Goal: Information Seeking & Learning: Learn about a topic

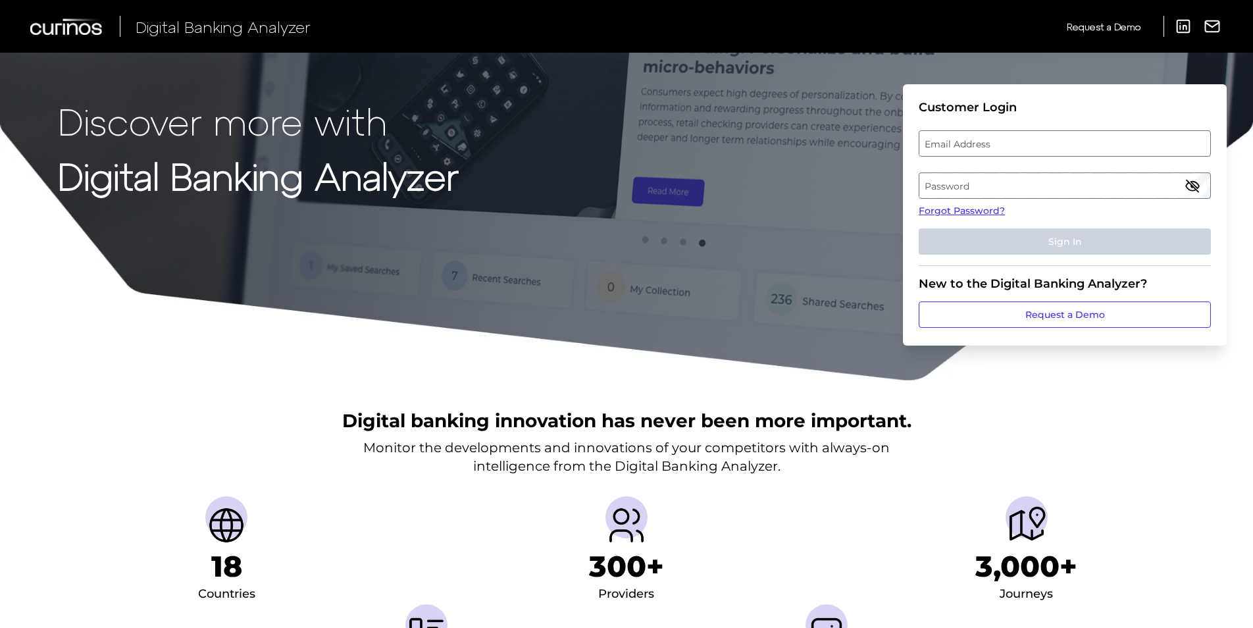
click at [1028, 152] on label "Email Address" at bounding box center [1064, 144] width 290 height 24
click at [1028, 152] on input "email" at bounding box center [1065, 143] width 292 height 26
paste input "[EMAIL_ADDRESS][DOMAIN_NAME]"
type input "[EMAIL_ADDRESS][DOMAIN_NAME]"
click at [1096, 189] on label "Password" at bounding box center [1064, 186] width 290 height 24
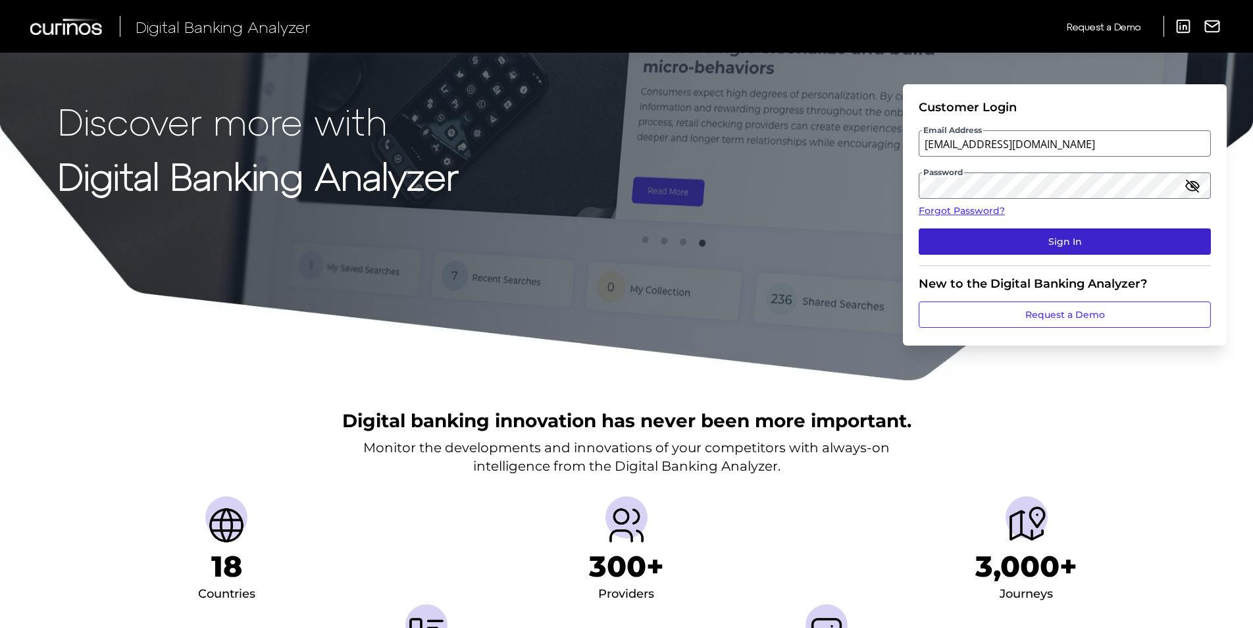
click at [1094, 236] on button "Sign In" at bounding box center [1065, 241] width 292 height 26
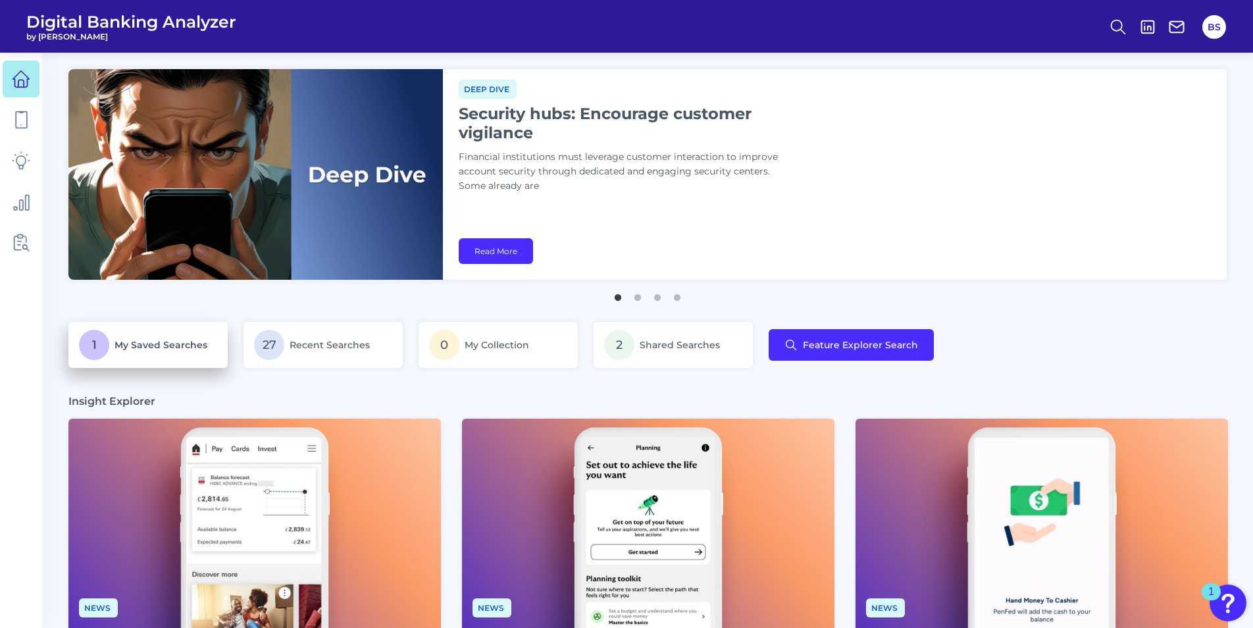
click at [178, 347] on span "My Saved Searches" at bounding box center [160, 345] width 93 height 12
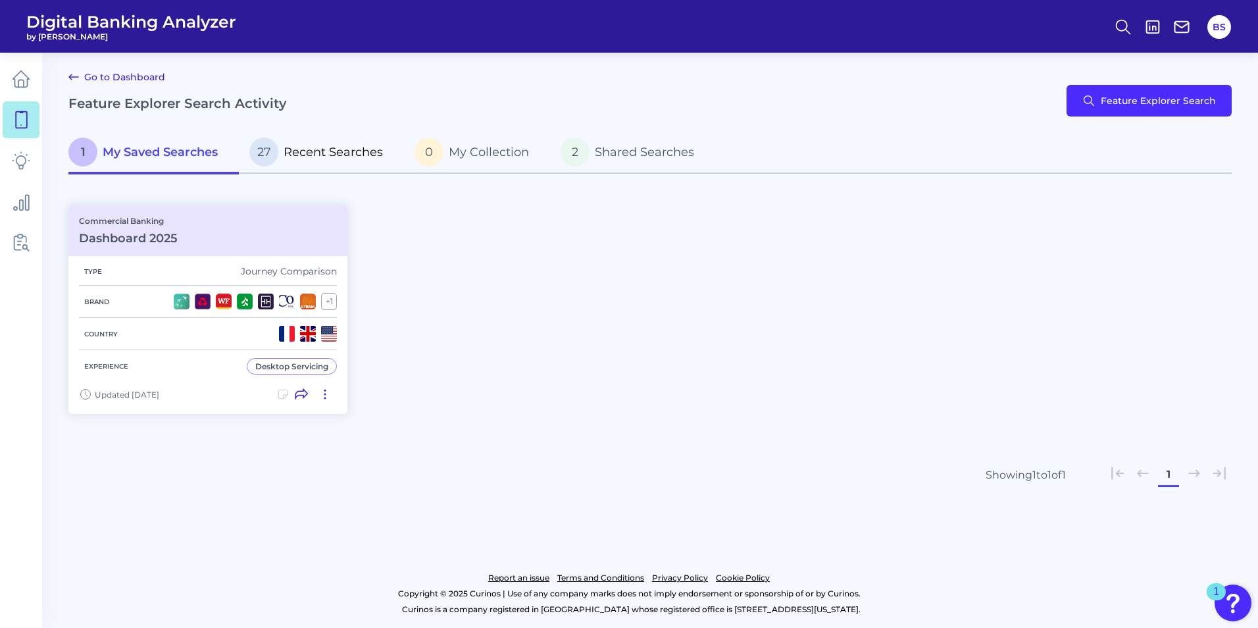
click at [312, 153] on span "Recent Searches" at bounding box center [333, 152] width 99 height 14
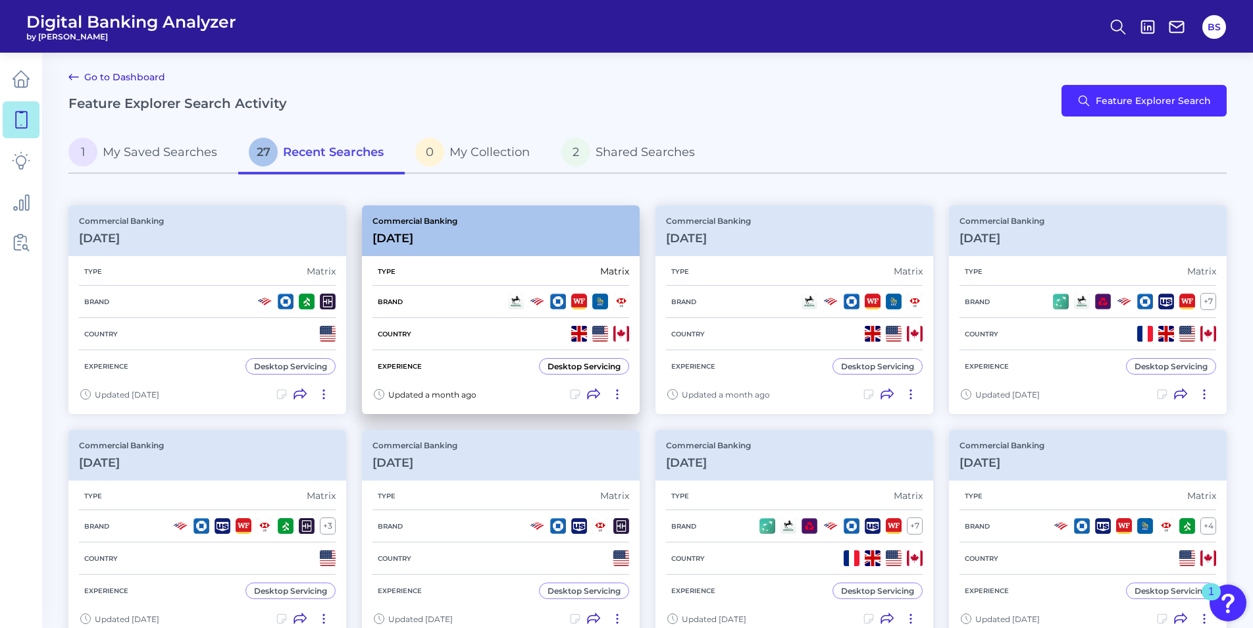
click at [455, 254] on div "Commercial Banking [DATE]" at bounding box center [501, 230] width 278 height 51
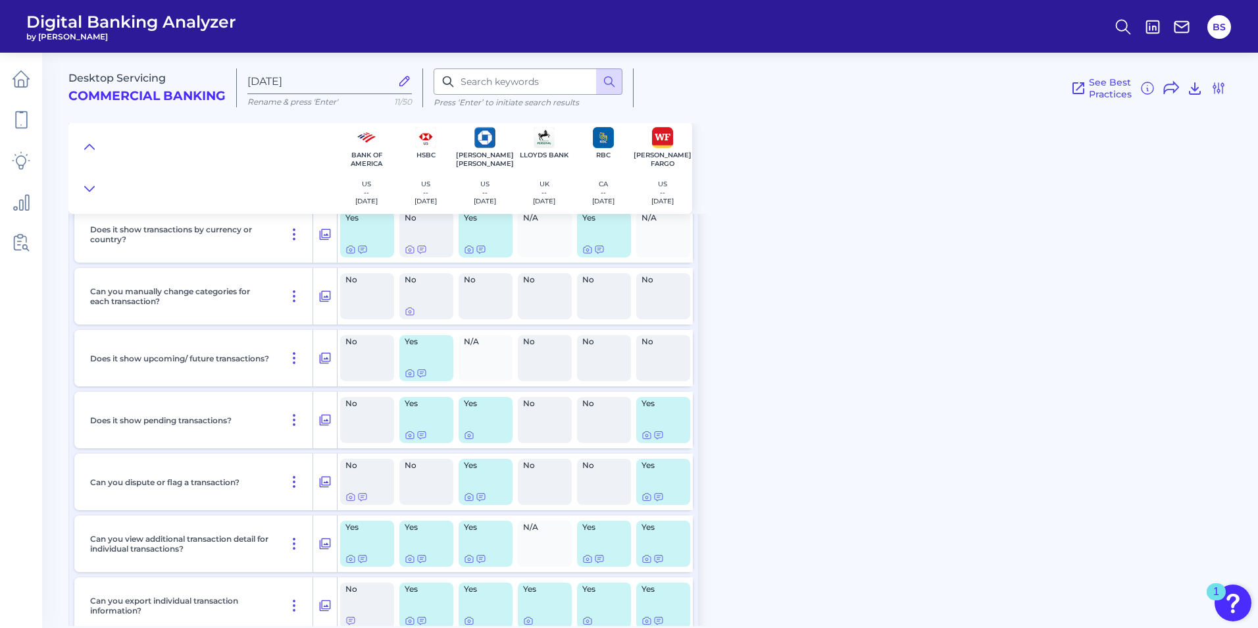
scroll to position [4277, 0]
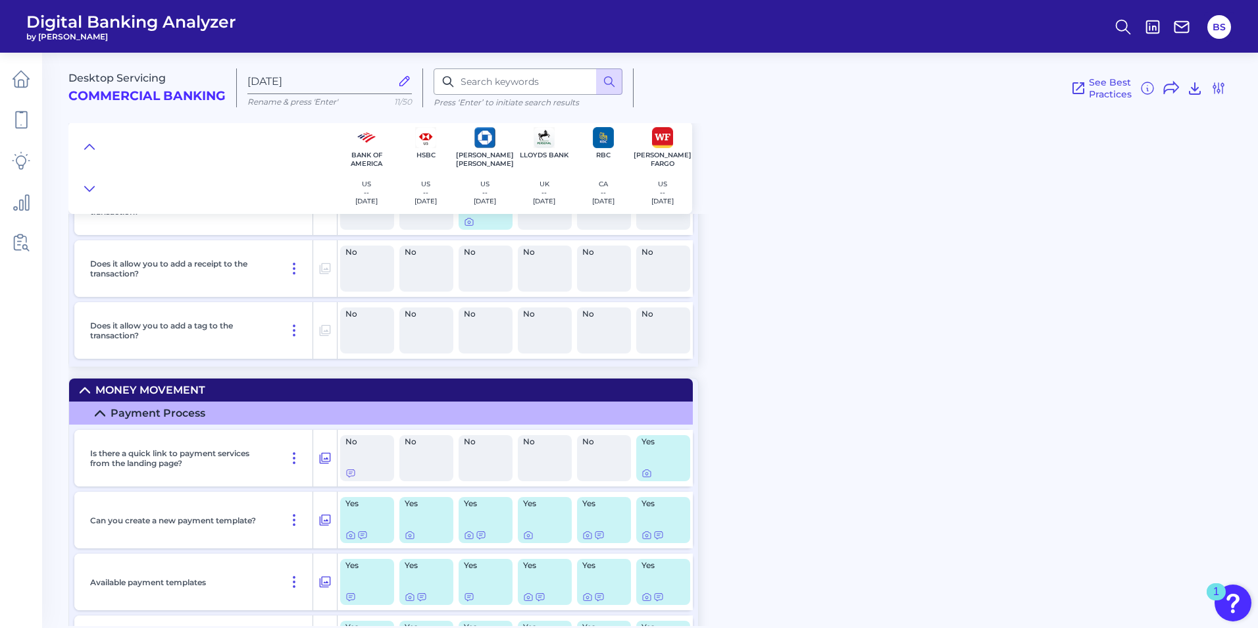
click at [488, 519] on div "Yes" at bounding box center [486, 520] width 54 height 46
click at [470, 534] on icon at bounding box center [469, 535] width 3 height 3
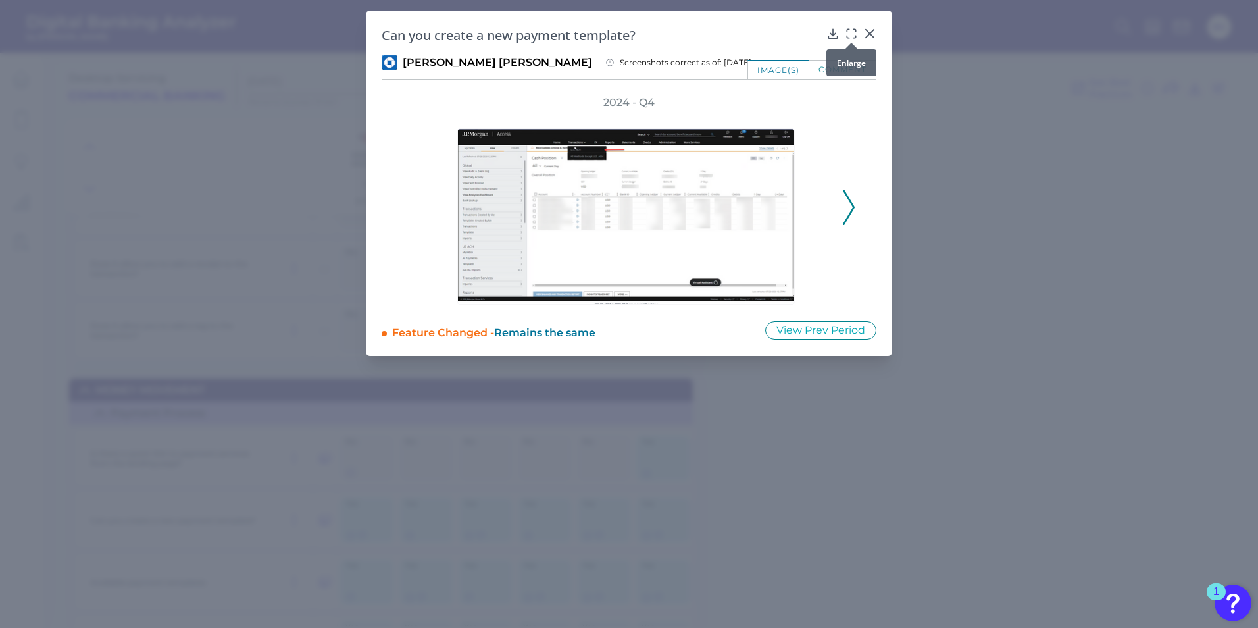
click at [854, 34] on icon at bounding box center [851, 33] width 13 height 13
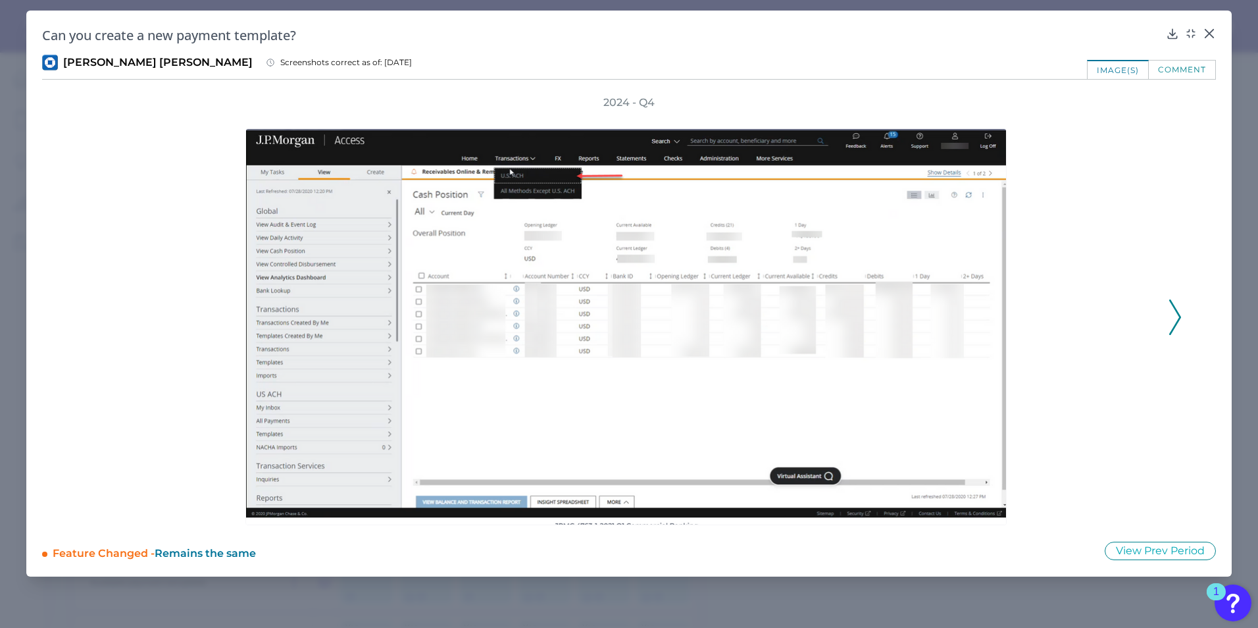
click at [1140, 242] on div at bounding box center [629, 317] width 1061 height 415
click at [1049, 228] on div at bounding box center [629, 317] width 1061 height 415
click at [1177, 316] on icon at bounding box center [1175, 317] width 12 height 36
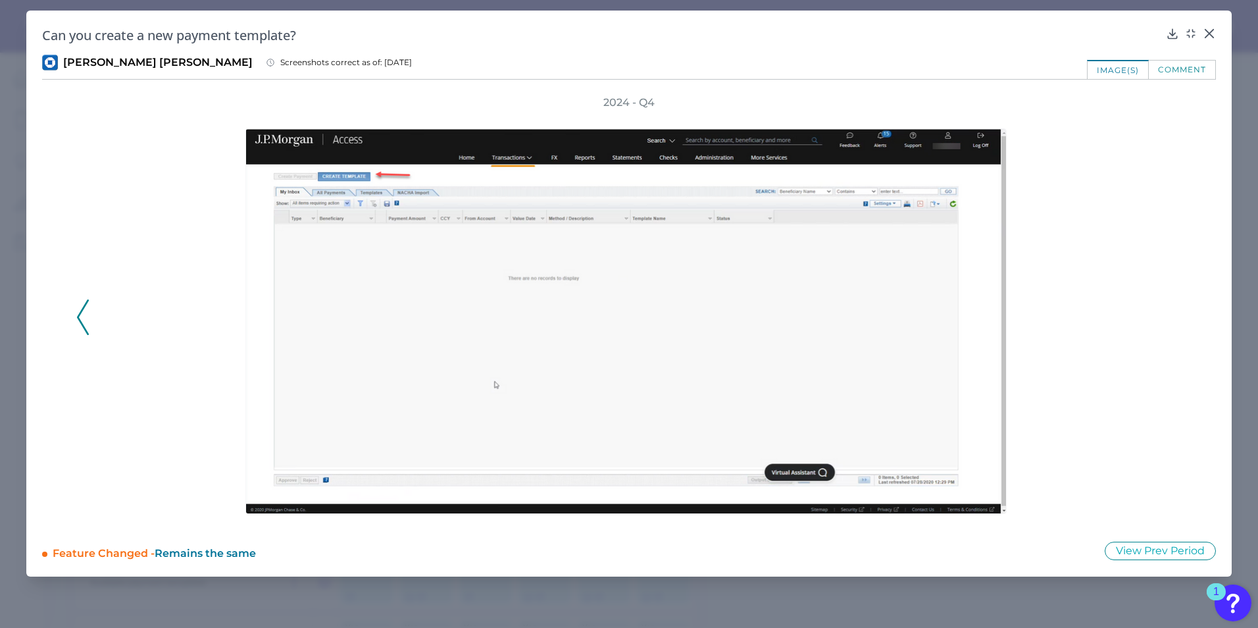
click at [1177, 316] on div "2024 - Q4" at bounding box center [628, 310] width 1105 height 430
click at [1207, 31] on icon at bounding box center [1209, 34] width 8 height 8
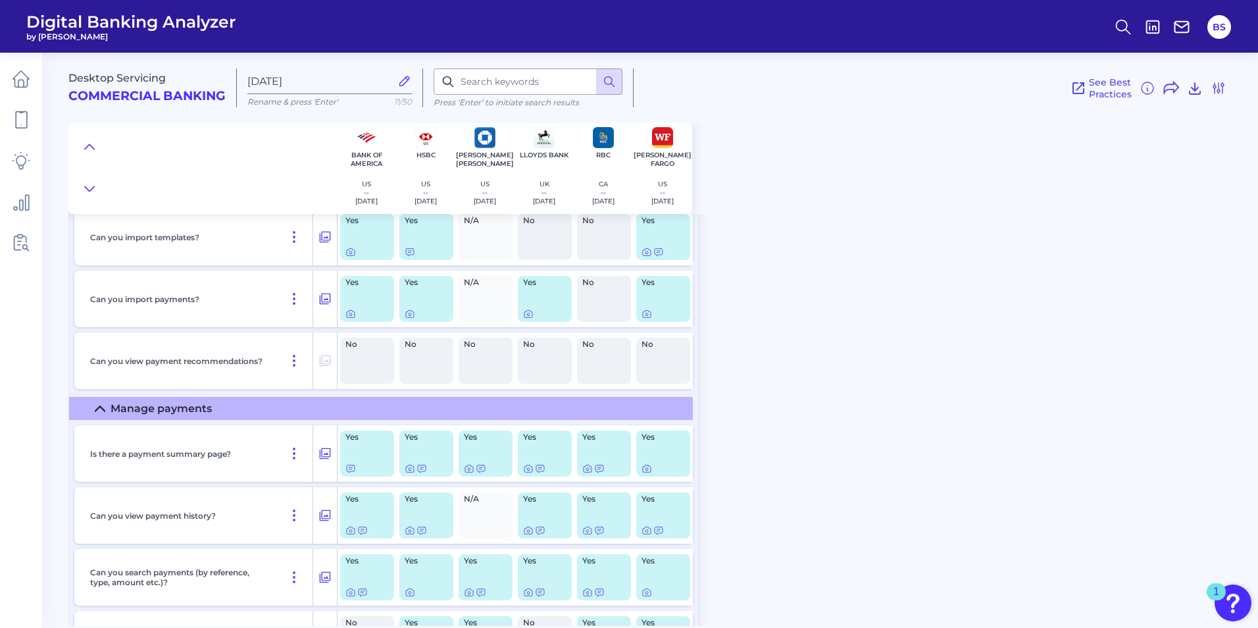
scroll to position [5000, 0]
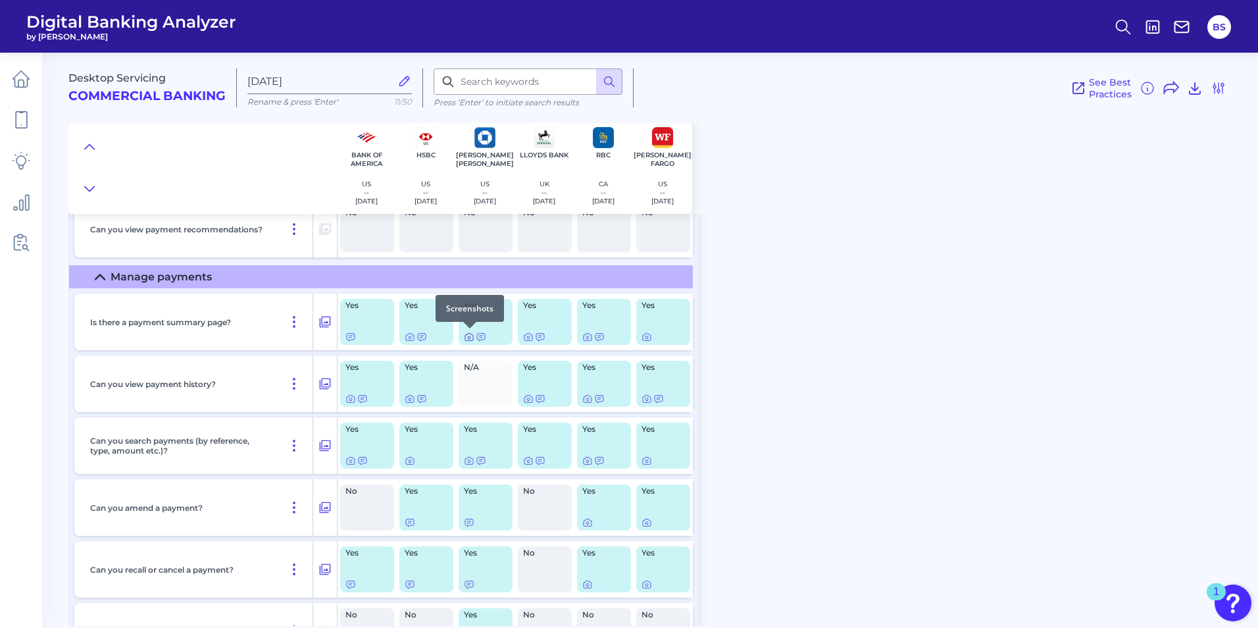
click at [468, 336] on icon at bounding box center [469, 337] width 11 height 11
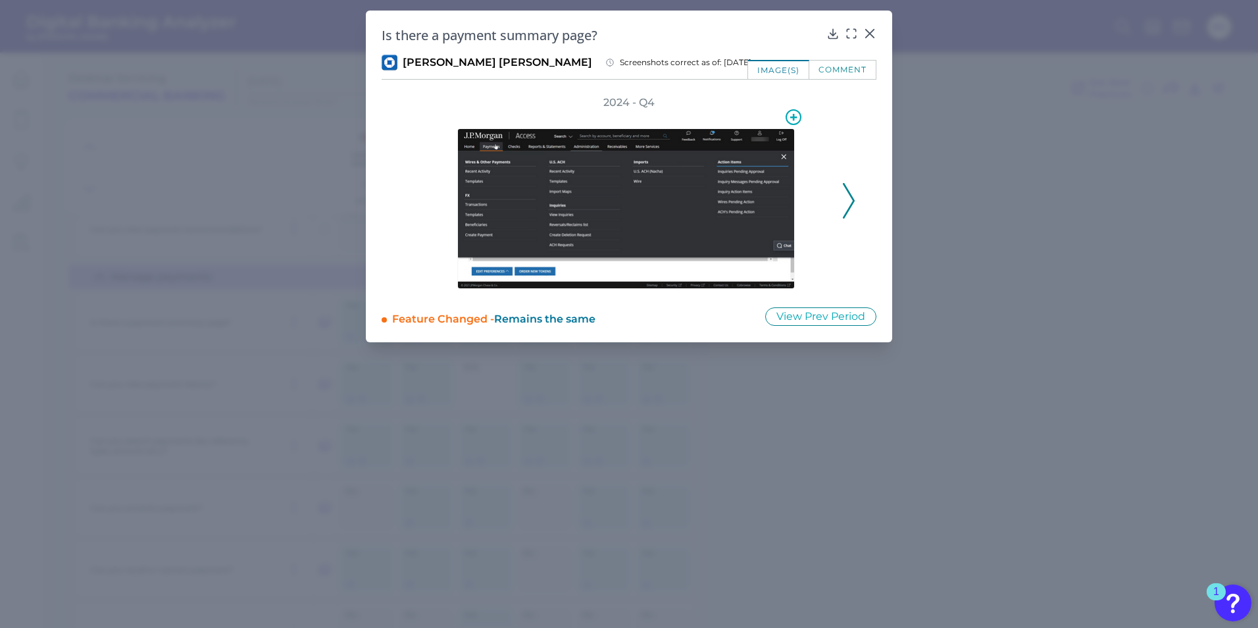
click at [639, 205] on img at bounding box center [626, 208] width 338 height 161
click at [850, 37] on div at bounding box center [851, 42] width 13 height 13
click at [845, 32] on icon at bounding box center [851, 33] width 13 height 13
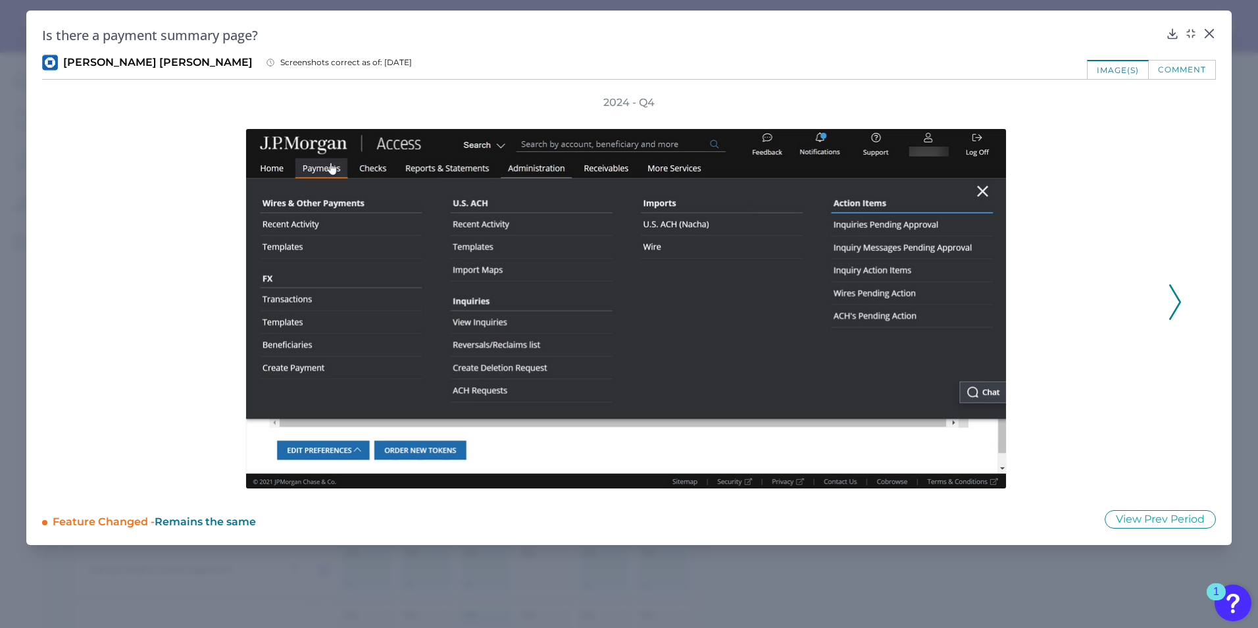
click at [1176, 299] on icon at bounding box center [1175, 302] width 12 height 36
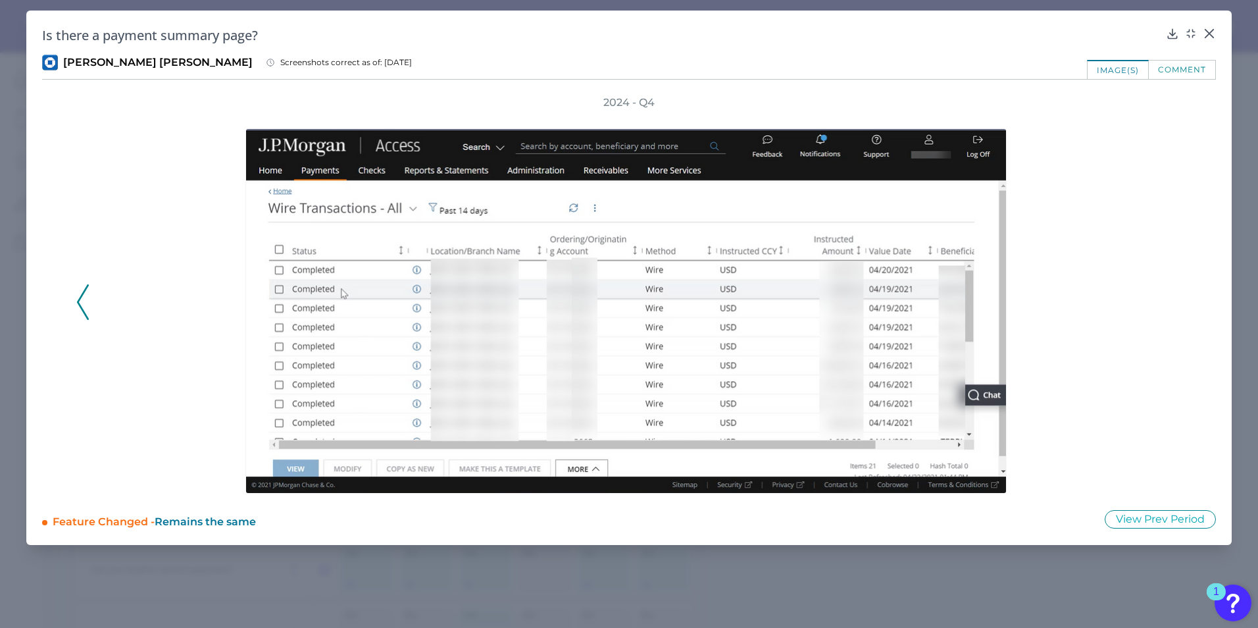
click at [91, 307] on div "2024 - Q4" at bounding box center [628, 294] width 1105 height 398
click at [84, 309] on icon at bounding box center [83, 302] width 12 height 36
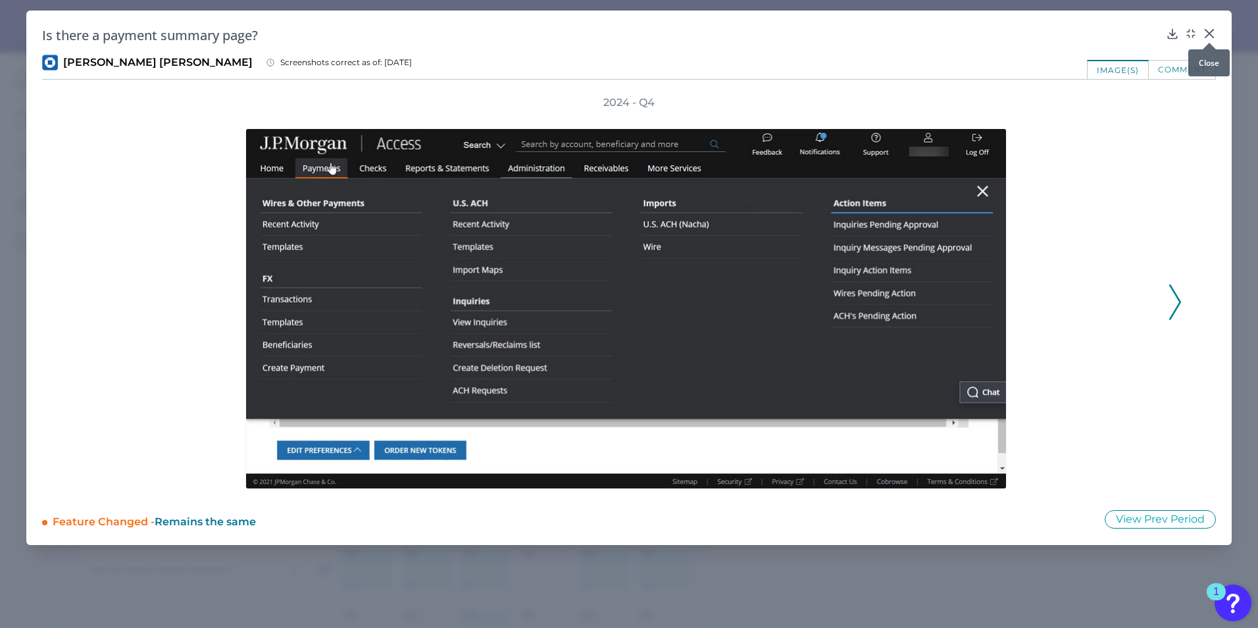
click at [1207, 37] on div at bounding box center [1209, 42] width 13 height 13
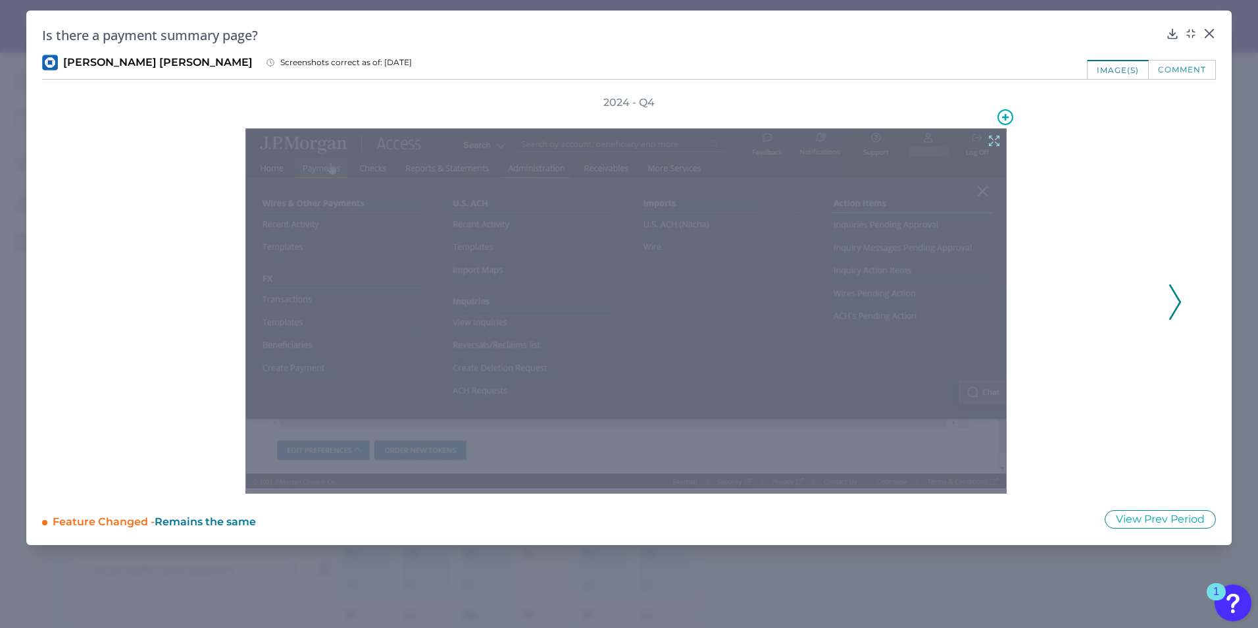
click at [523, 318] on div at bounding box center [625, 310] width 761 height 365
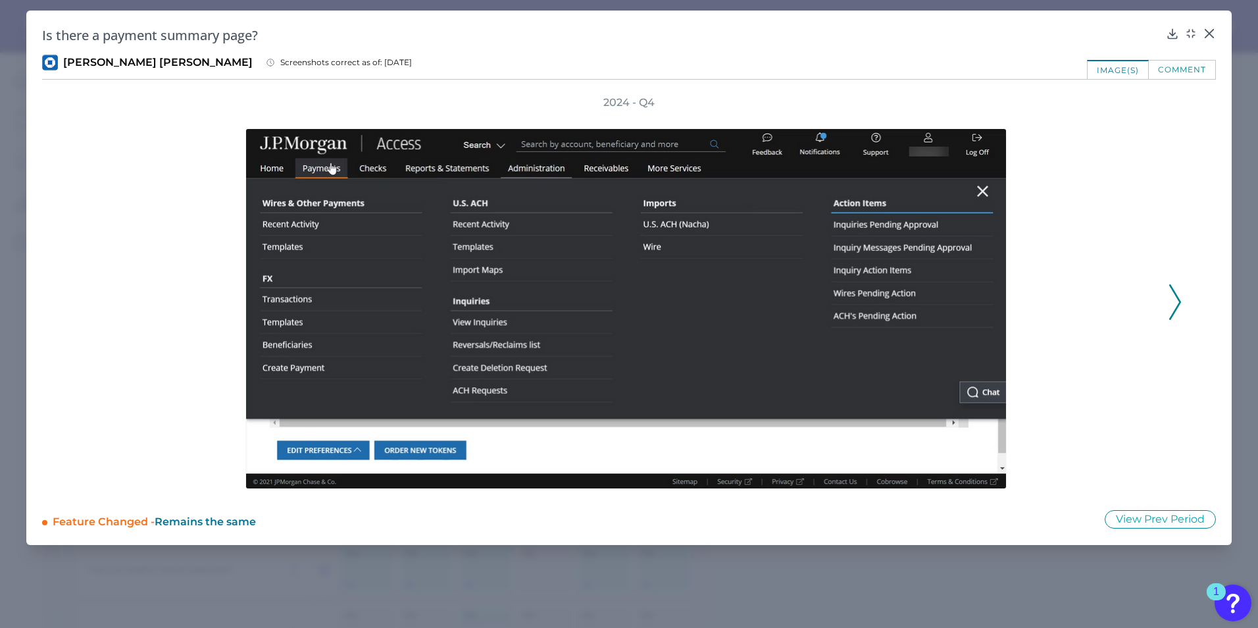
drag, startPoint x: 1111, startPoint y: 297, endPoint x: 1105, endPoint y: 436, distance: 138.3
click at [1105, 357] on div at bounding box center [629, 302] width 1061 height 384
click at [1209, 34] on icon at bounding box center [1209, 34] width 8 height 8
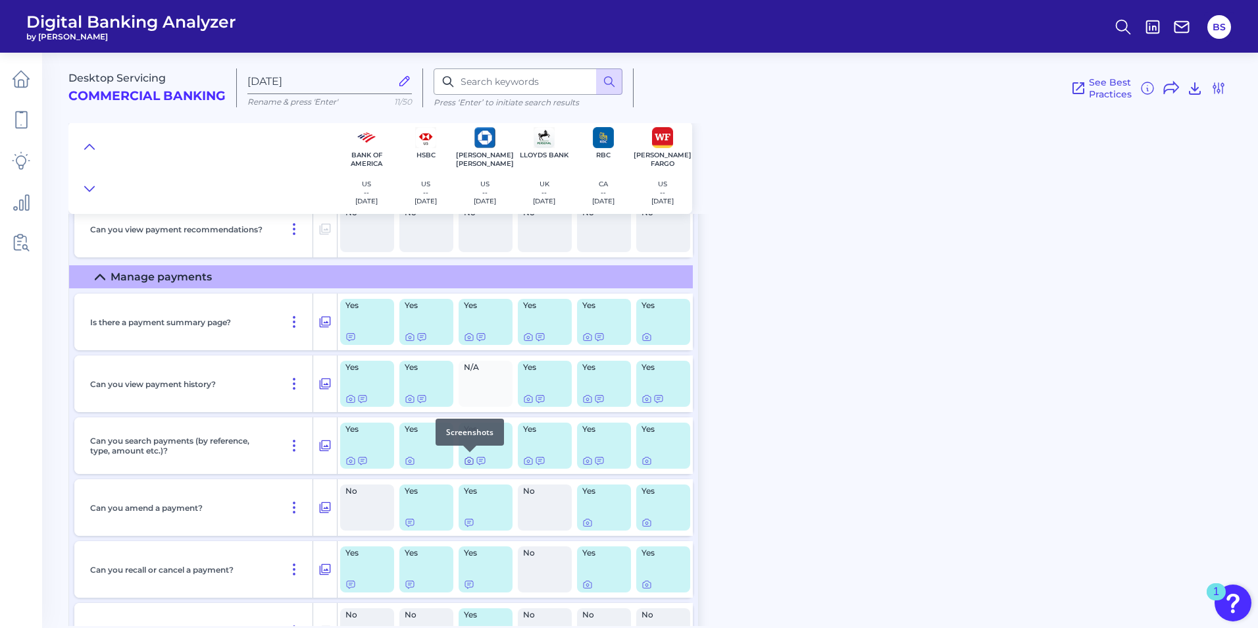
click at [465, 459] on icon at bounding box center [469, 460] width 8 height 7
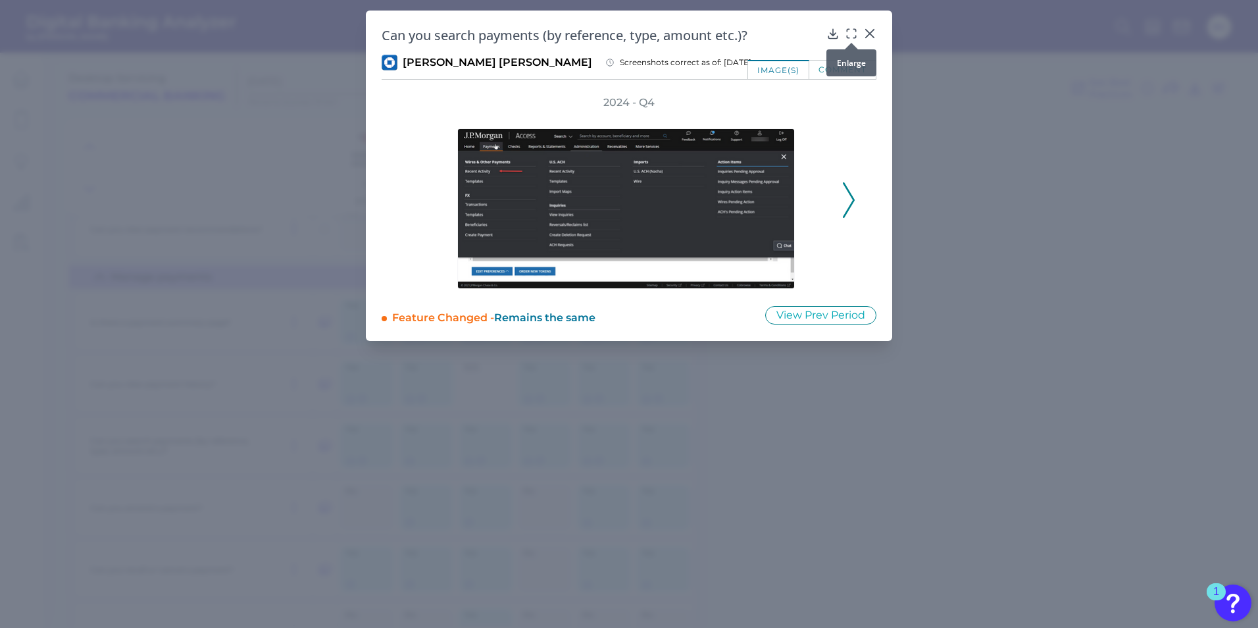
click at [850, 29] on icon at bounding box center [851, 33] width 13 height 13
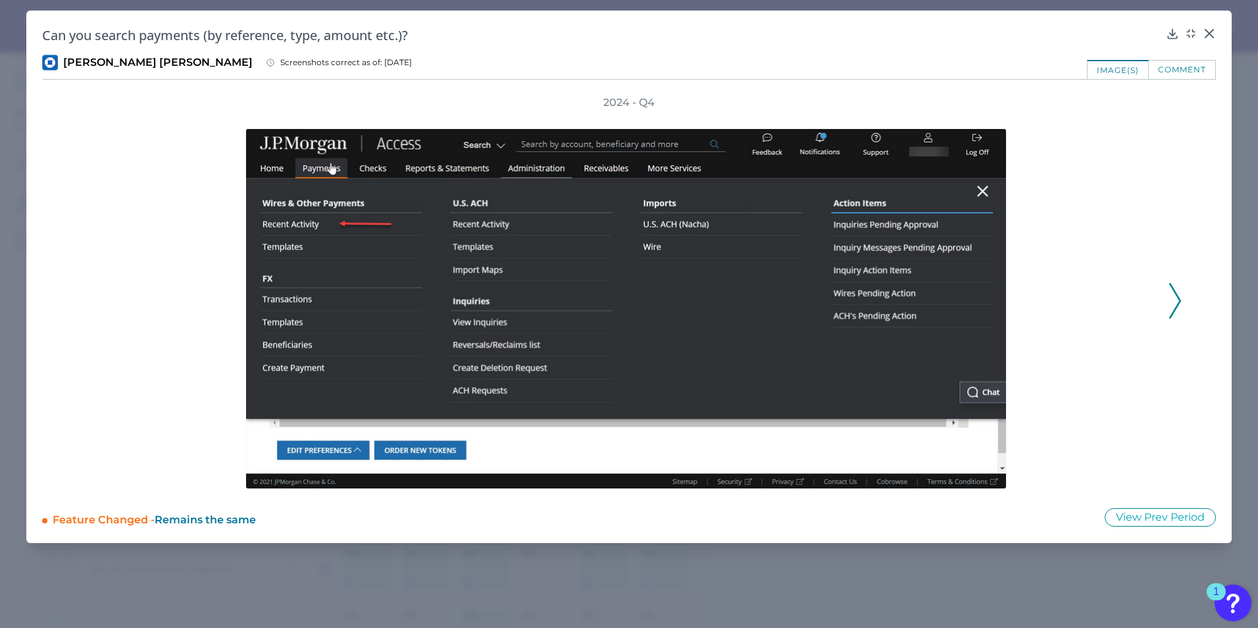
click at [1174, 303] on icon at bounding box center [1175, 301] width 12 height 36
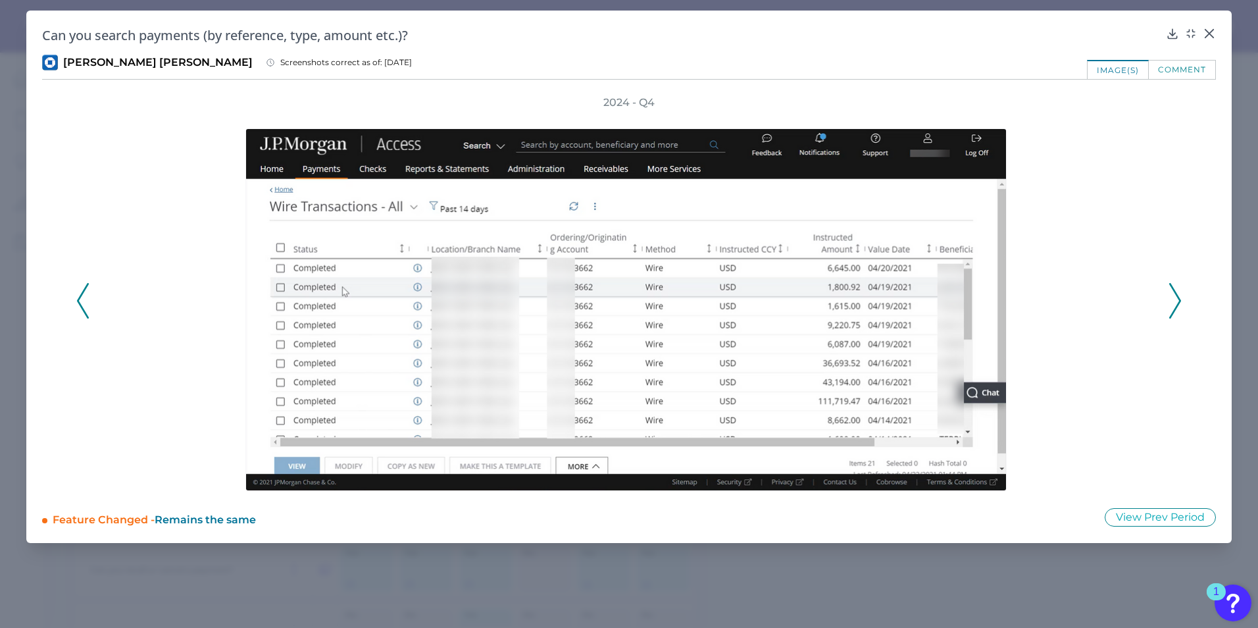
click at [1171, 307] on icon at bounding box center [1175, 301] width 12 height 36
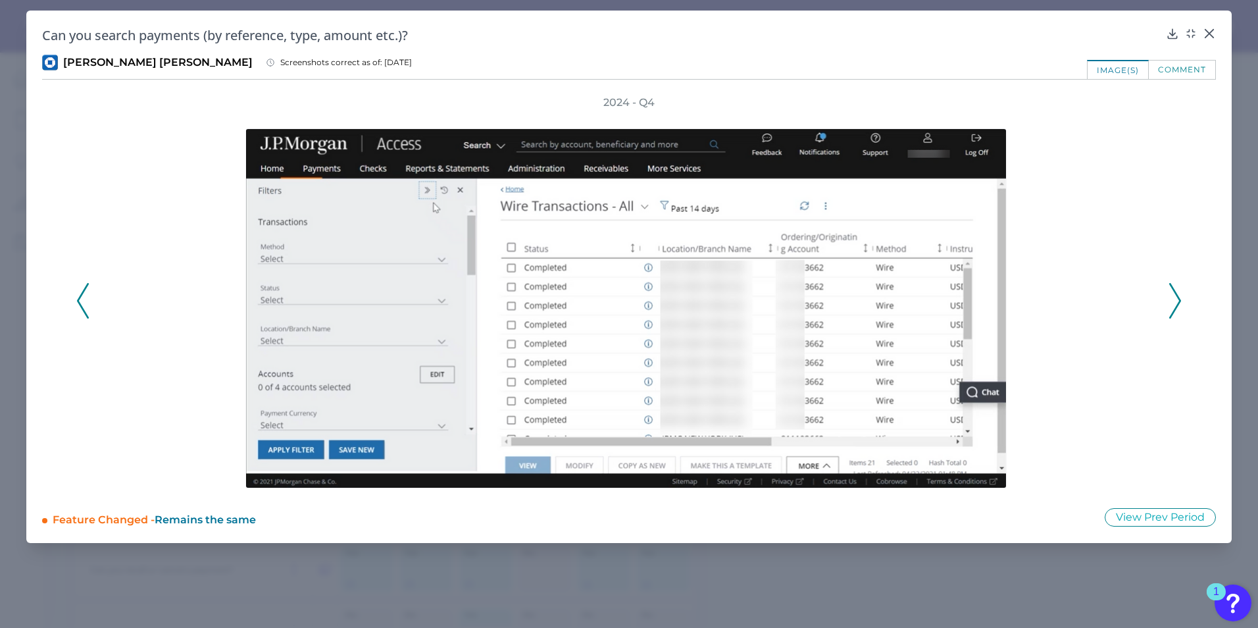
click at [1172, 310] on icon at bounding box center [1175, 301] width 12 height 36
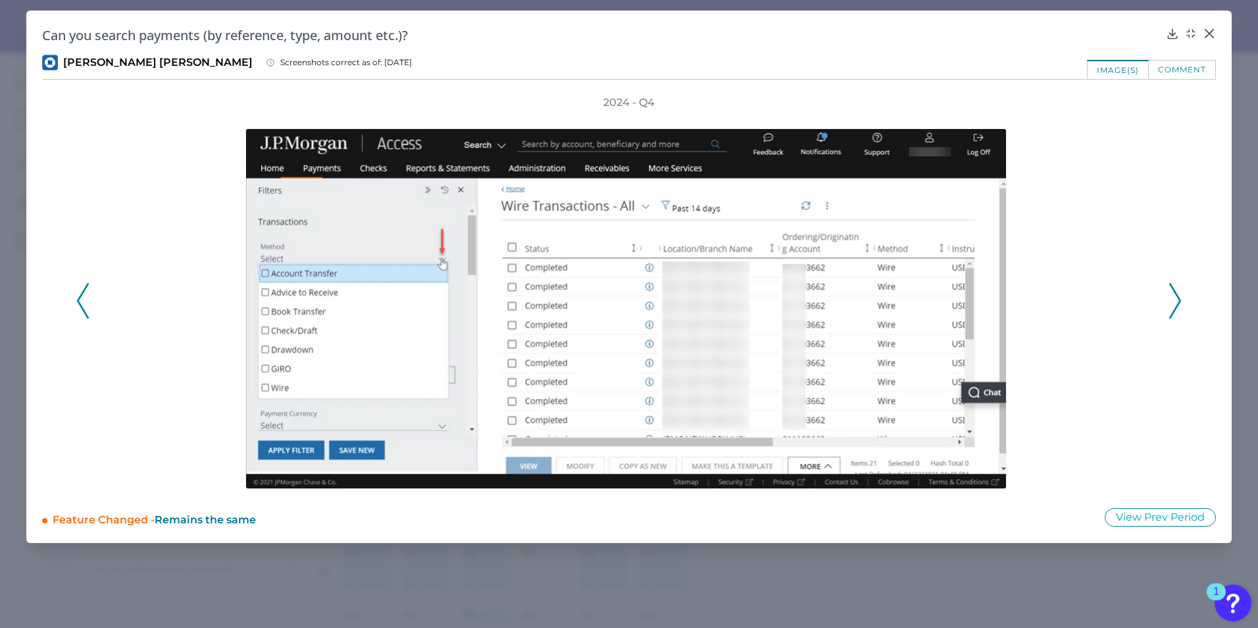
click at [1171, 312] on icon at bounding box center [1175, 301] width 12 height 36
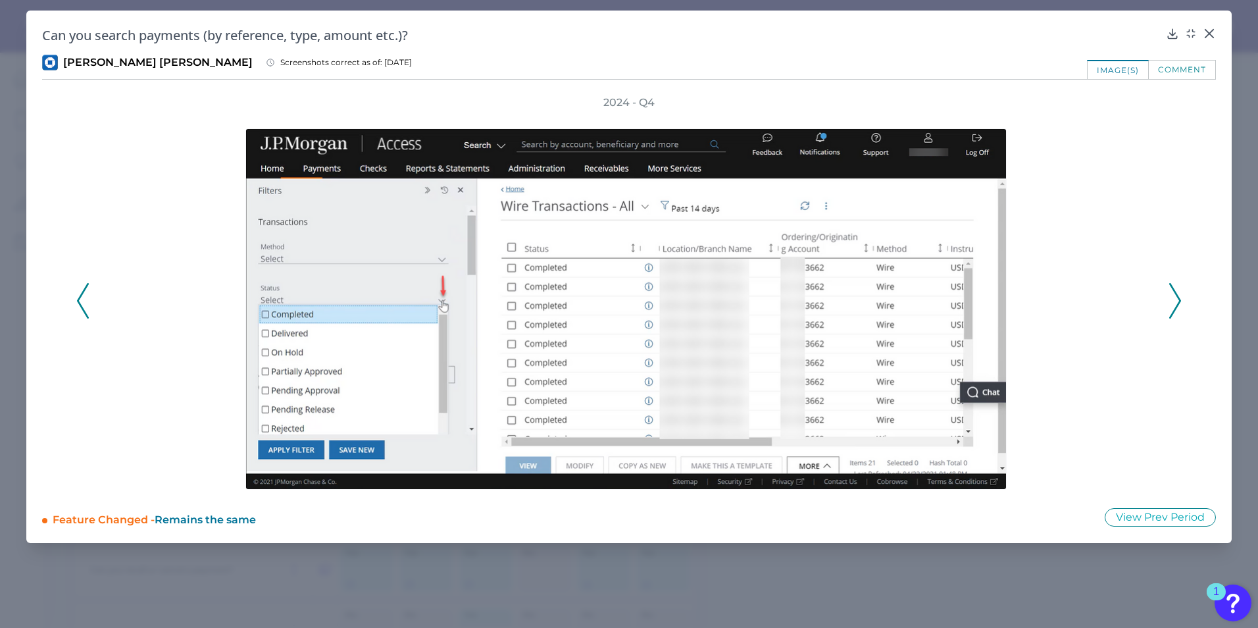
click at [1168, 320] on div "2024 - Q4" at bounding box center [628, 293] width 1105 height 396
click at [1171, 305] on icon at bounding box center [1175, 301] width 12 height 36
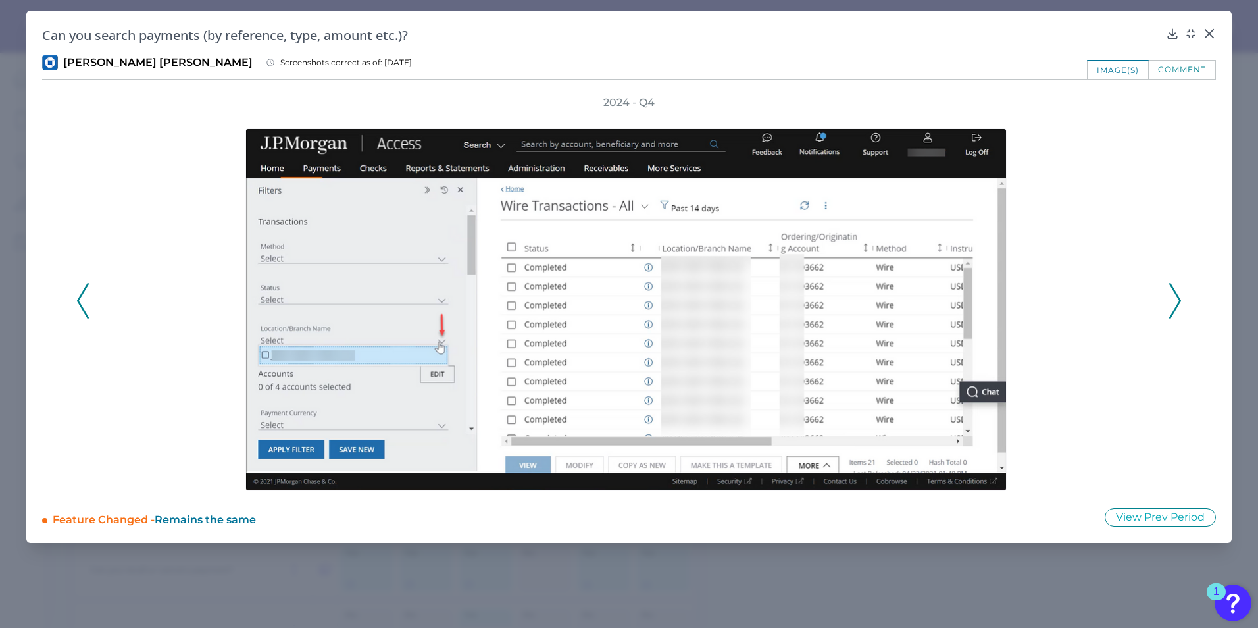
click at [1171, 315] on polyline at bounding box center [1175, 301] width 10 height 34
